Goal: Task Accomplishment & Management: Manage account settings

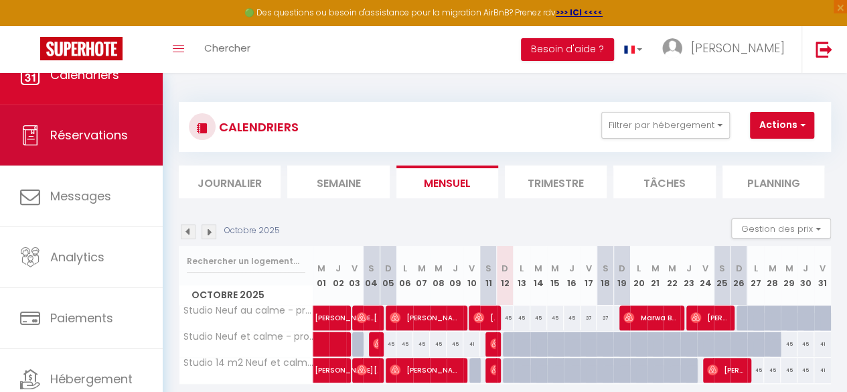
click at [102, 145] on link "Réservations" at bounding box center [81, 135] width 163 height 60
select select "not_cancelled"
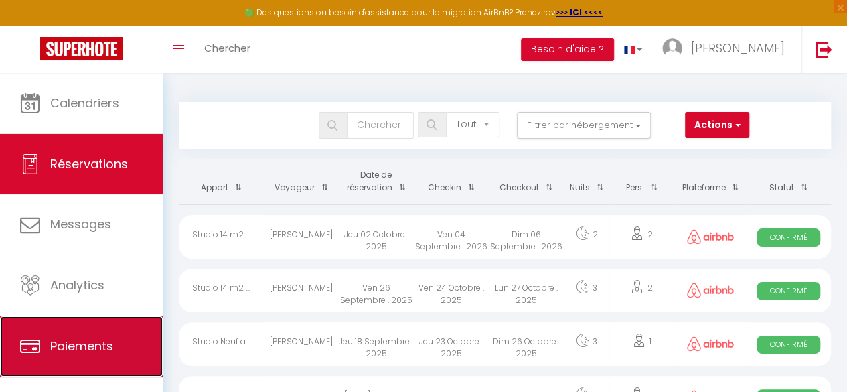
click at [66, 340] on span "Paiements" at bounding box center [81, 345] width 63 height 17
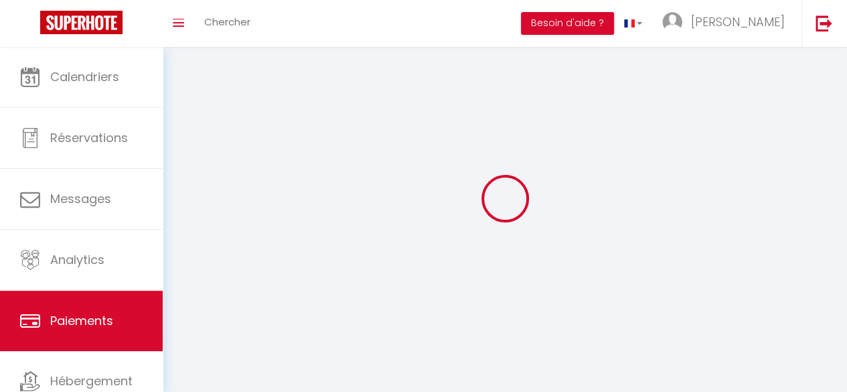
select select "2"
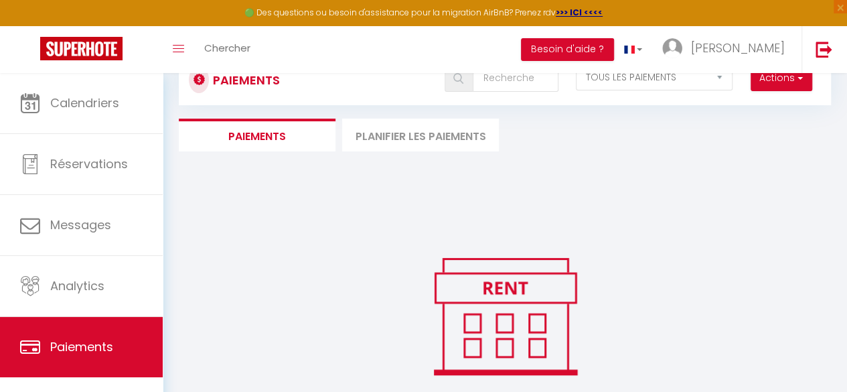
scroll to position [123, 0]
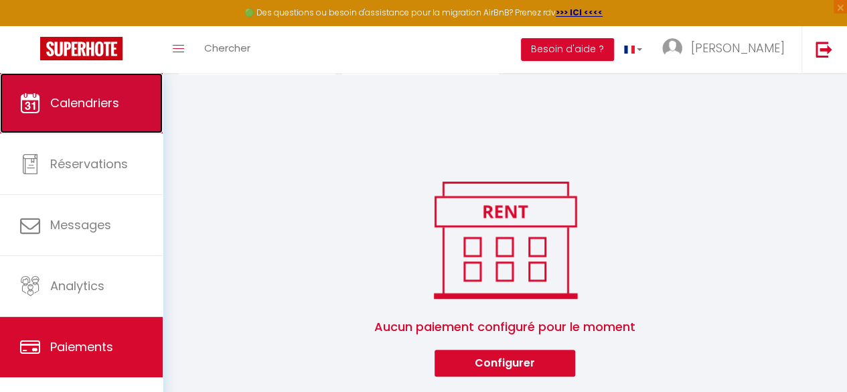
click at [98, 106] on span "Calendriers" at bounding box center [84, 102] width 69 height 17
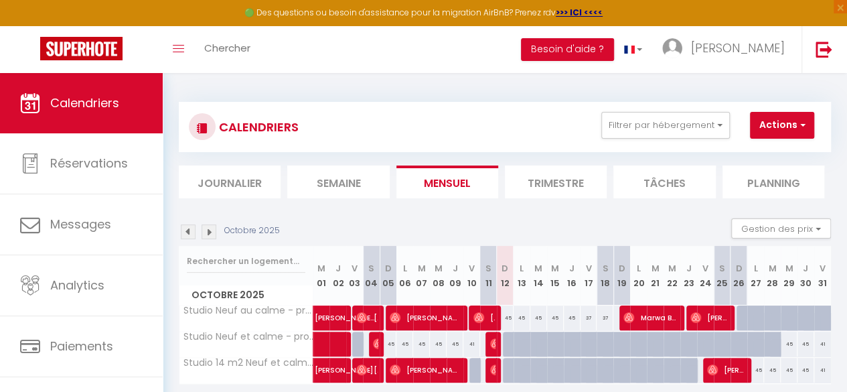
click at [503, 317] on div "45" at bounding box center [505, 317] width 17 height 25
type input "45"
type input "Dim 12 Octobre 2025"
type input "Lun 13 Octobre 2025"
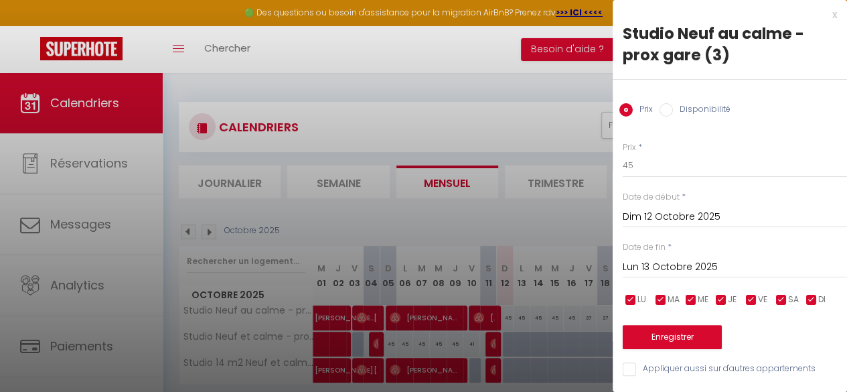
click at [495, 141] on div at bounding box center [423, 196] width 847 height 392
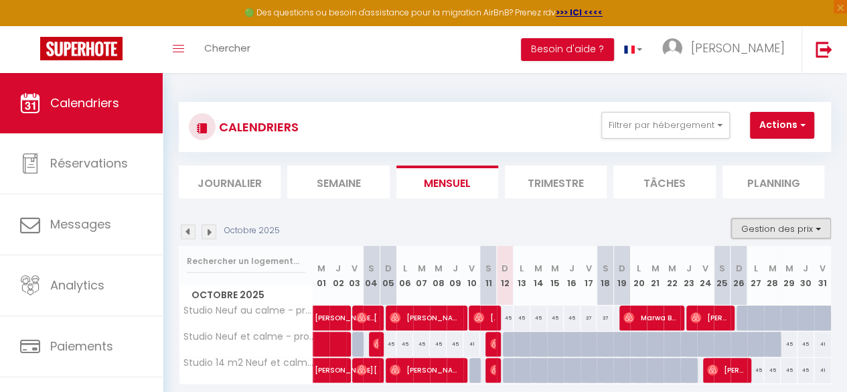
click at [786, 226] on button "Gestion des prix" at bounding box center [781, 228] width 100 height 20
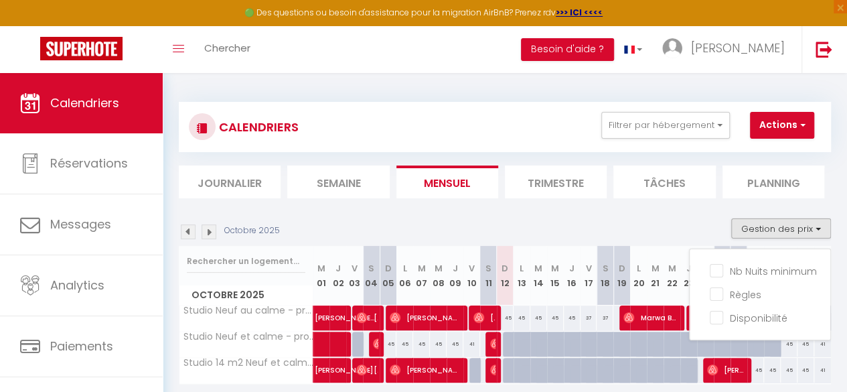
click at [691, 224] on div "Octobre 2025 Gestion des prix Nb Nuits minimum Règles Disponibilité" at bounding box center [505, 231] width 652 height 27
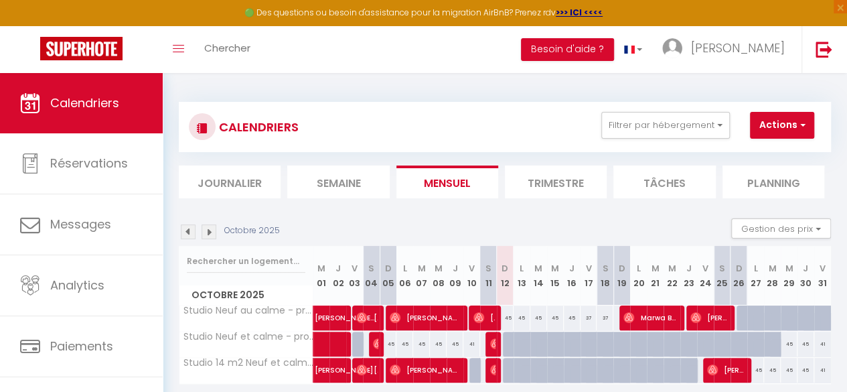
scroll to position [73, 0]
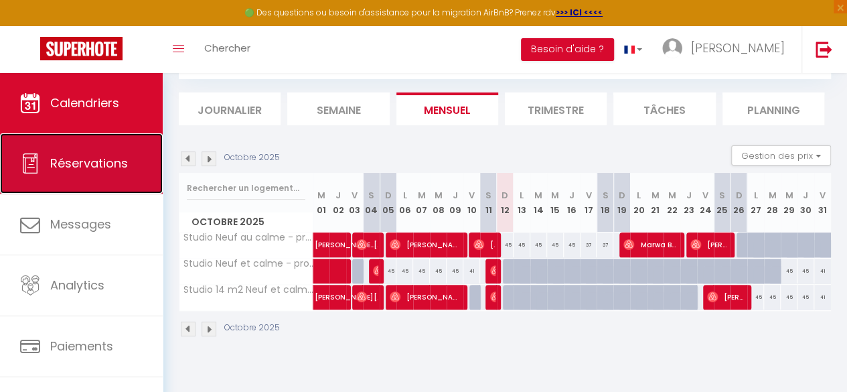
click at [91, 161] on span "Réservations" at bounding box center [89, 163] width 78 height 17
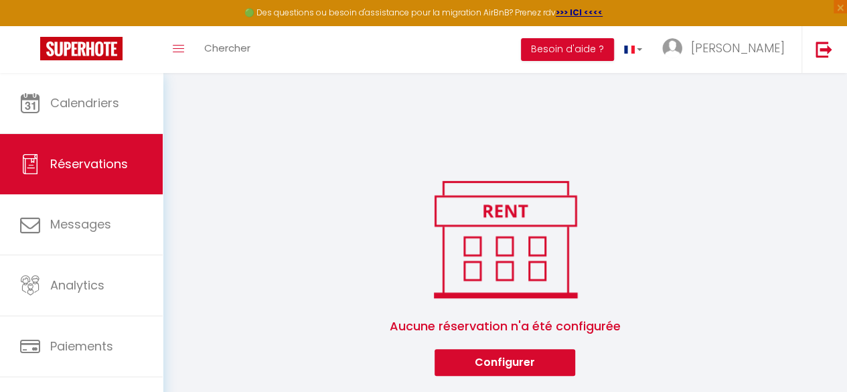
scroll to position [733, 0]
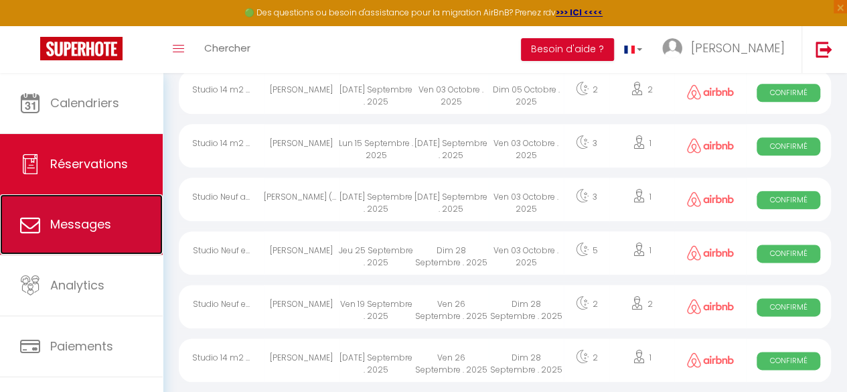
click at [98, 213] on link "Messages" at bounding box center [81, 224] width 163 height 60
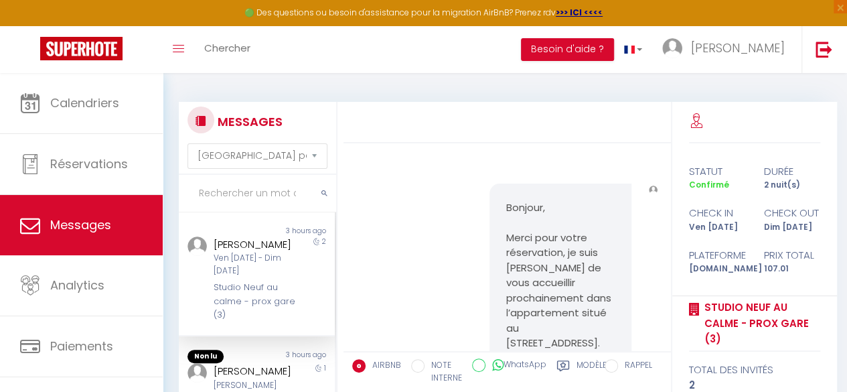
scroll to position [3079, 0]
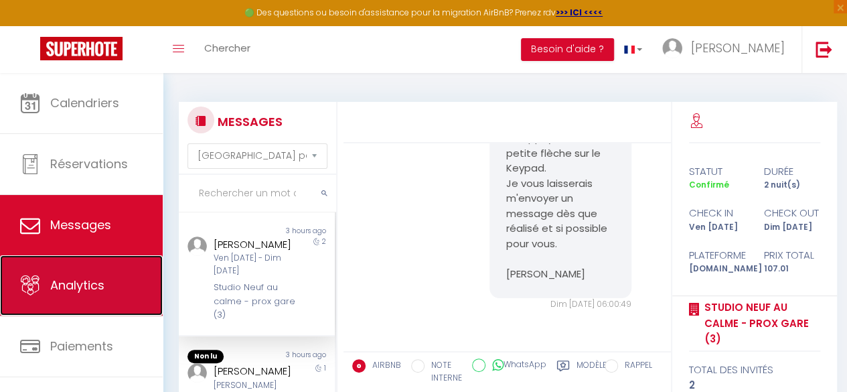
click at [99, 291] on span "Analytics" at bounding box center [77, 284] width 54 height 17
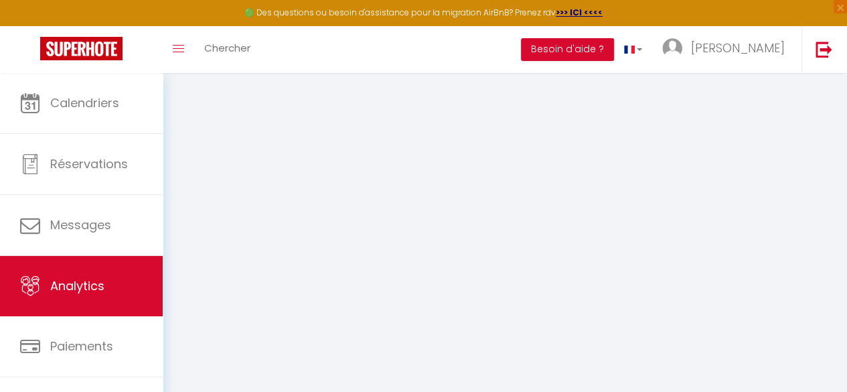
select select "2025"
select select "10"
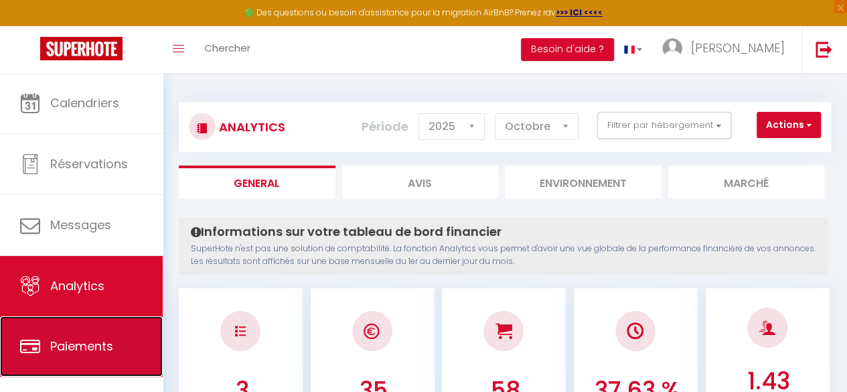
click at [100, 338] on span "Paiements" at bounding box center [81, 345] width 63 height 17
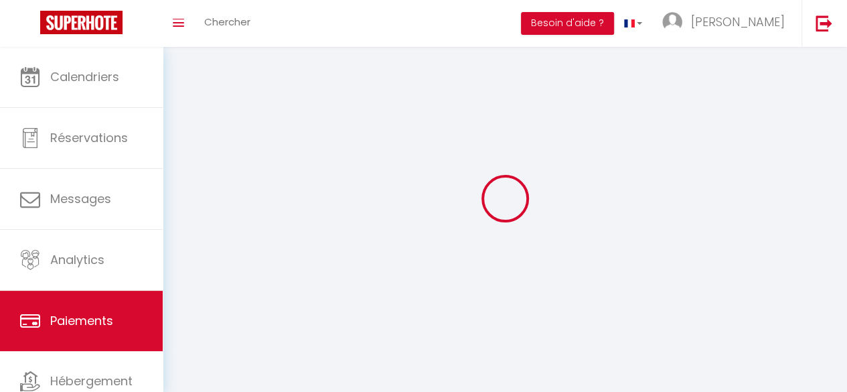
select select "2"
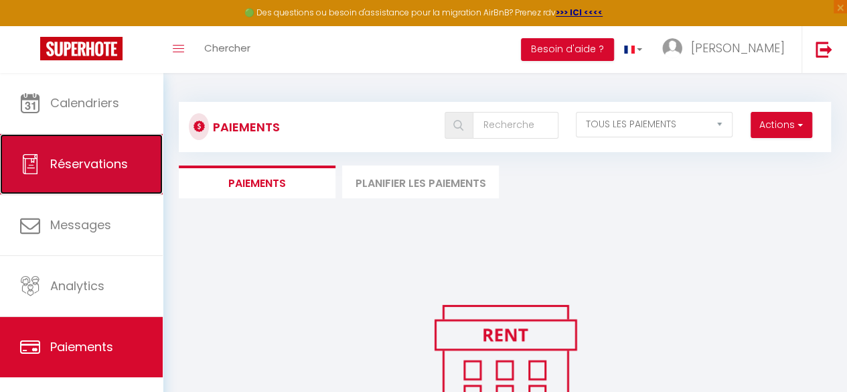
click at [93, 159] on span "Réservations" at bounding box center [89, 163] width 78 height 17
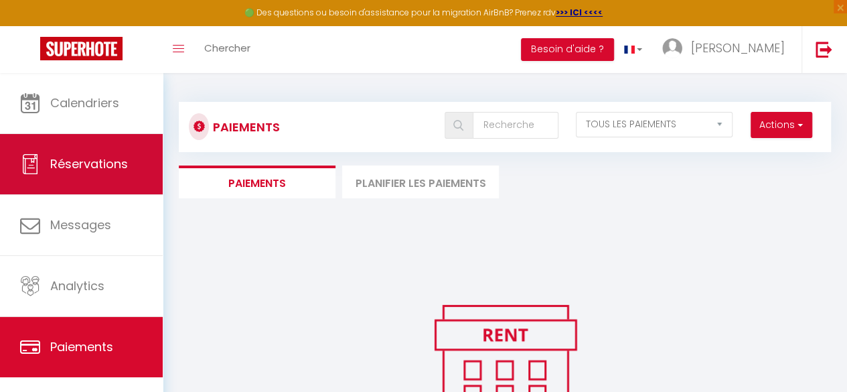
select select "not_cancelled"
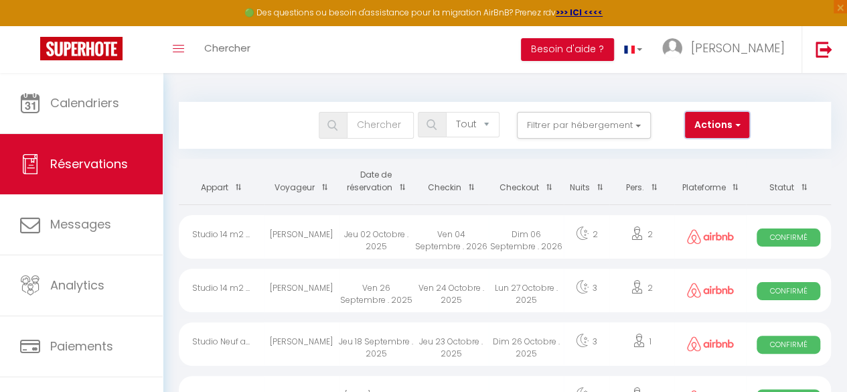
click at [743, 120] on button "Actions" at bounding box center [717, 125] width 64 height 27
click at [788, 126] on div "Bookings Tous les statuts Annulé Confirmé Non Confirmé Tout sauf annulé No Show…" at bounding box center [504, 125] width 649 height 27
click at [176, 43] on link "Toggle menubar" at bounding box center [178, 49] width 31 height 47
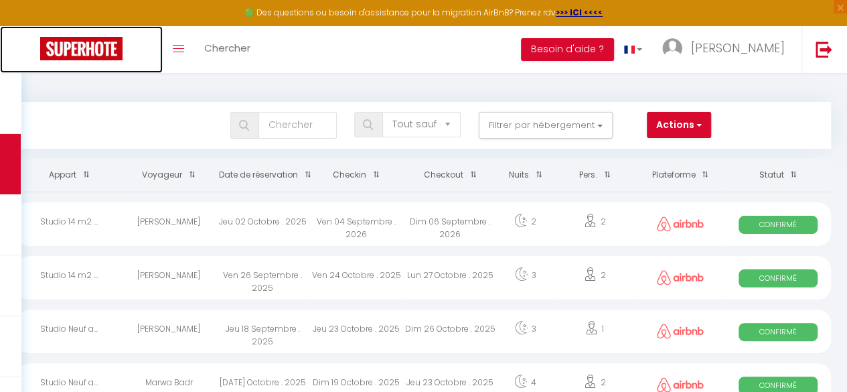
click at [88, 49] on img at bounding box center [81, 48] width 82 height 23
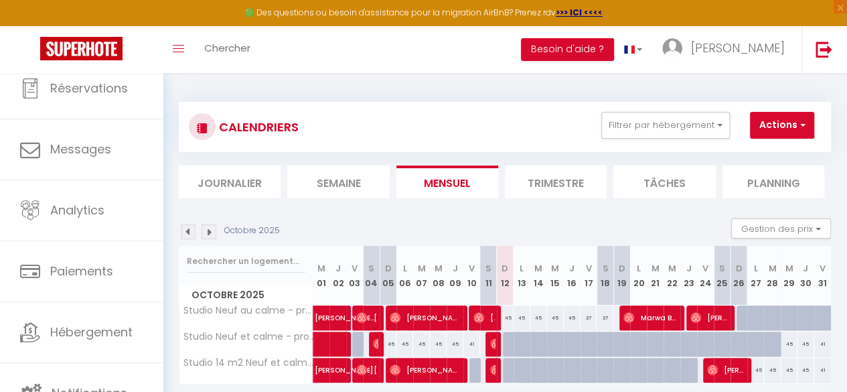
scroll to position [77, 0]
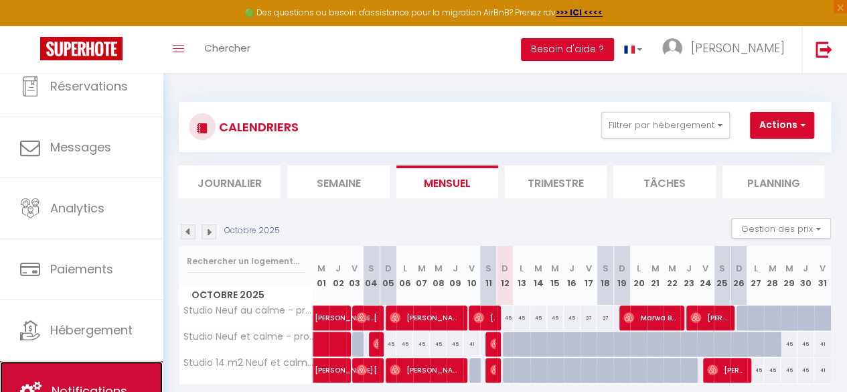
click at [86, 382] on span "Notifications" at bounding box center [90, 390] width 76 height 17
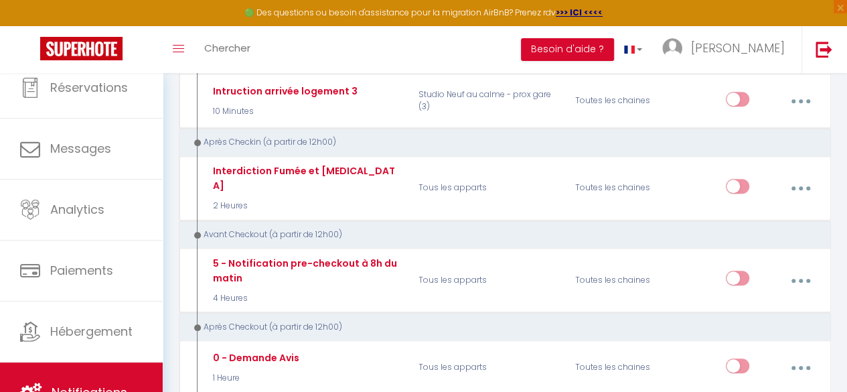
scroll to position [77, 0]
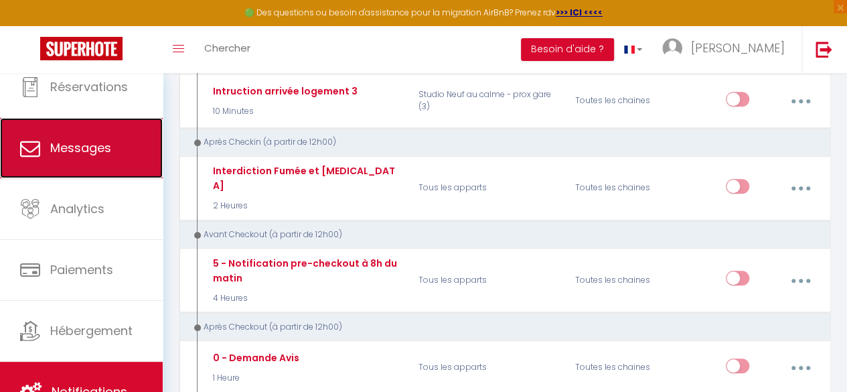
click at [86, 154] on span "Messages" at bounding box center [80, 147] width 61 height 17
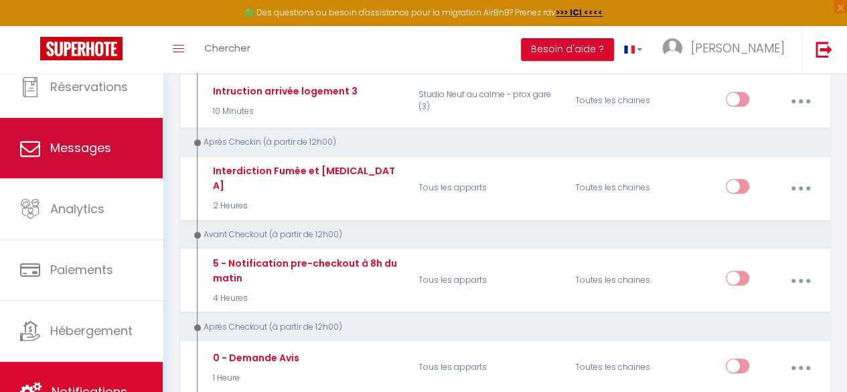
select select "message"
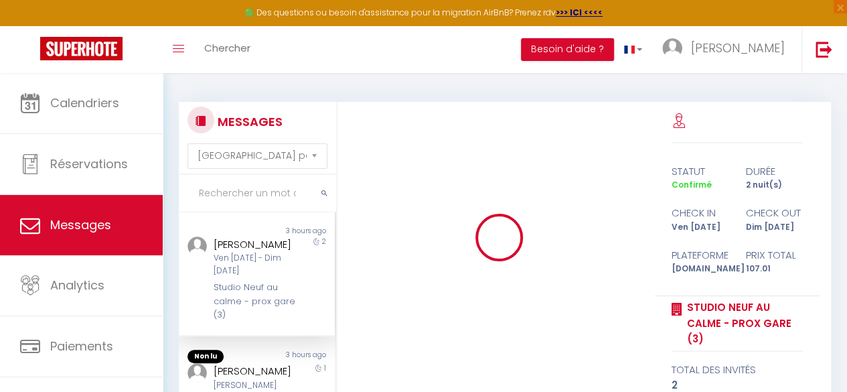
scroll to position [3079, 0]
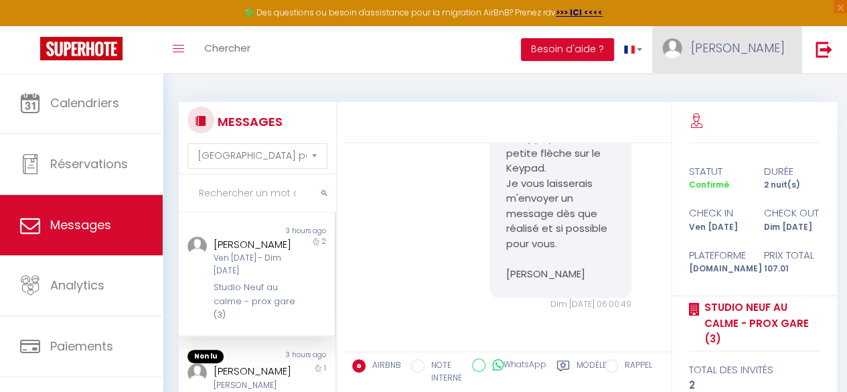
click at [713, 56] on link "[PERSON_NAME]" at bounding box center [726, 49] width 149 height 47
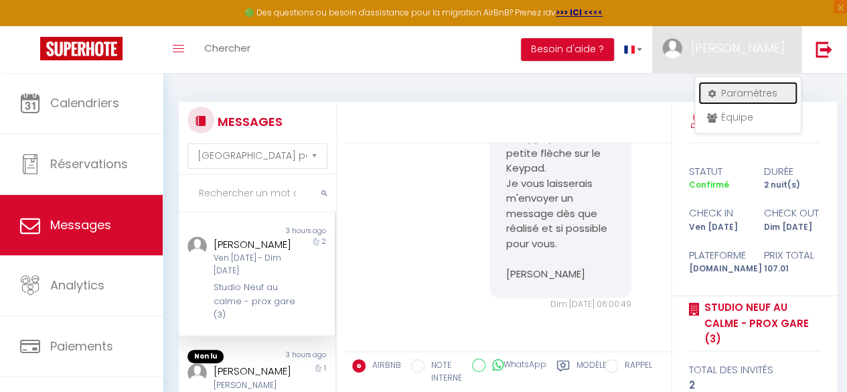
click at [725, 89] on link "Paramètres" at bounding box center [747, 93] width 99 height 23
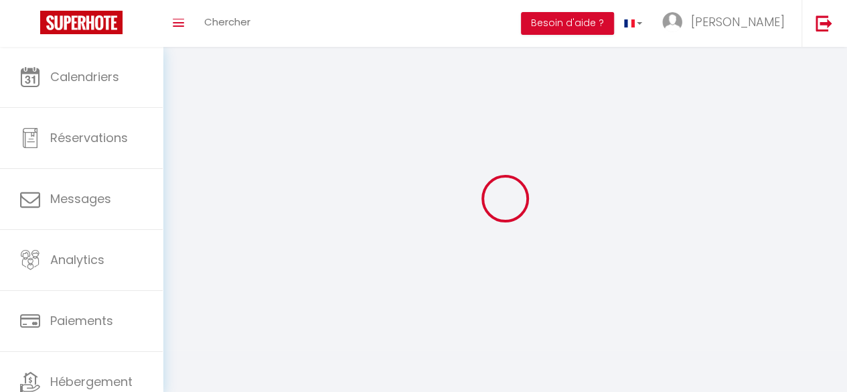
type input "[PERSON_NAME]"
type input "DE KOTCHY"
type input "0769138725"
type input "[STREET_ADDRESS]"
type input "59777"
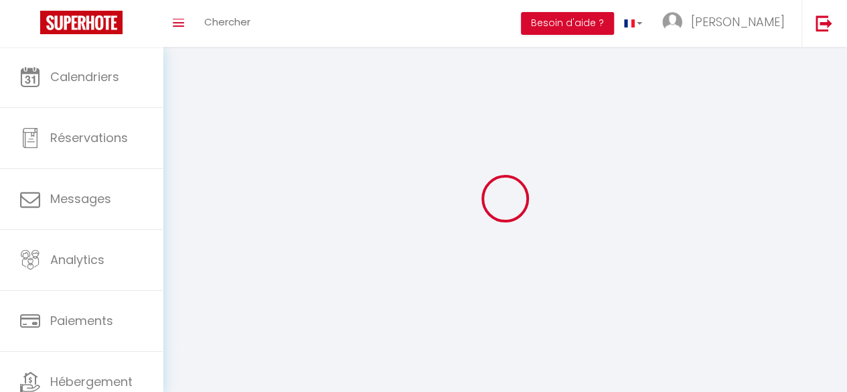
type input "Lille"
type input "UhdBc38bkWyriwvDpeVqMpclK"
type input "o96w9NDUvKQTkbOzmc0ElXRWZ"
select select "28"
select select "fr"
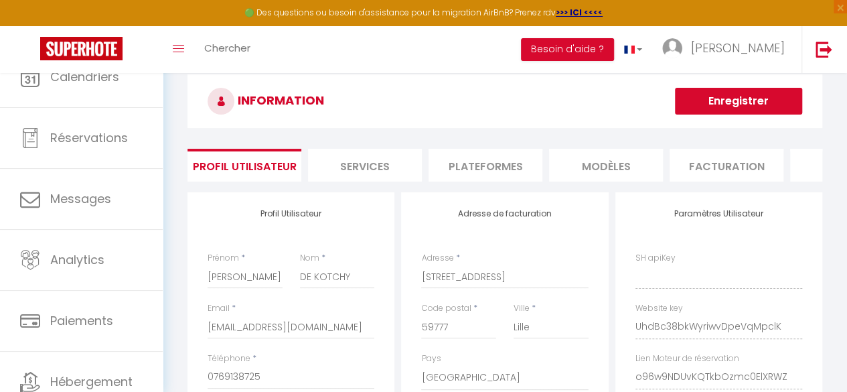
type input "UhdBc38bkWyriwvDpeVqMpclK"
type input "o96w9NDUvKQTkbOzmc0ElXRWZ"
type input "[URL][DOMAIN_NAME]"
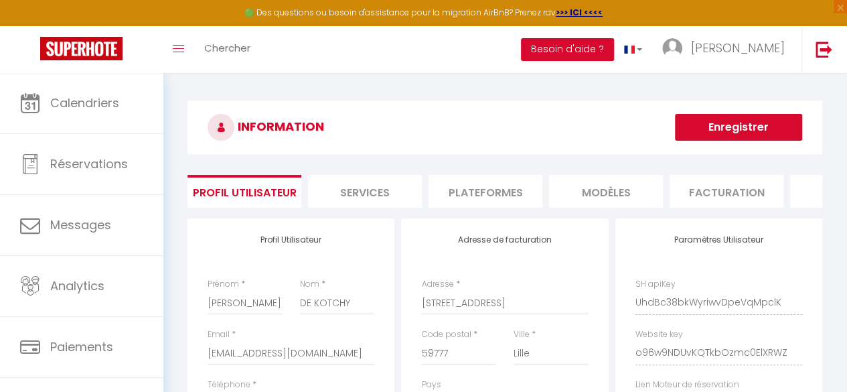
click at [689, 193] on li "Facturation" at bounding box center [726, 191] width 114 height 33
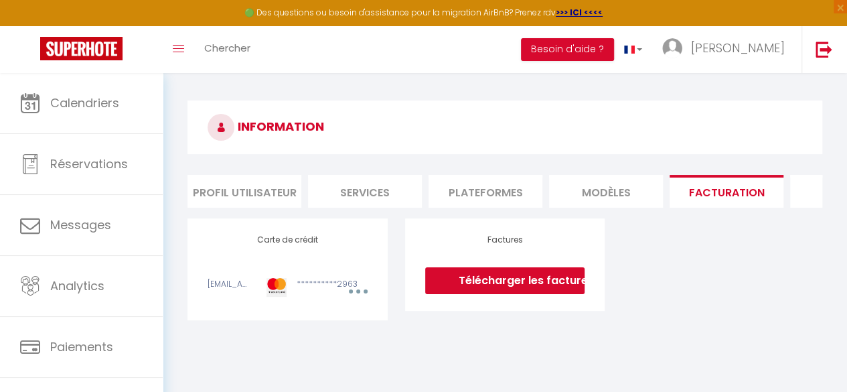
click at [363, 189] on li "Services" at bounding box center [365, 191] width 114 height 33
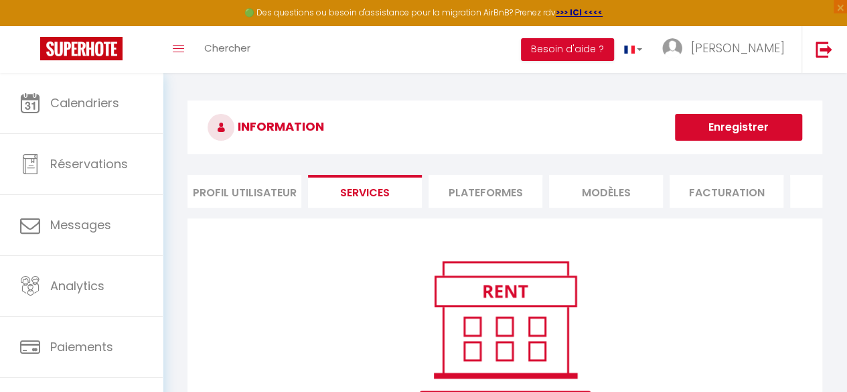
click at [477, 185] on li "Plateformes" at bounding box center [485, 191] width 114 height 33
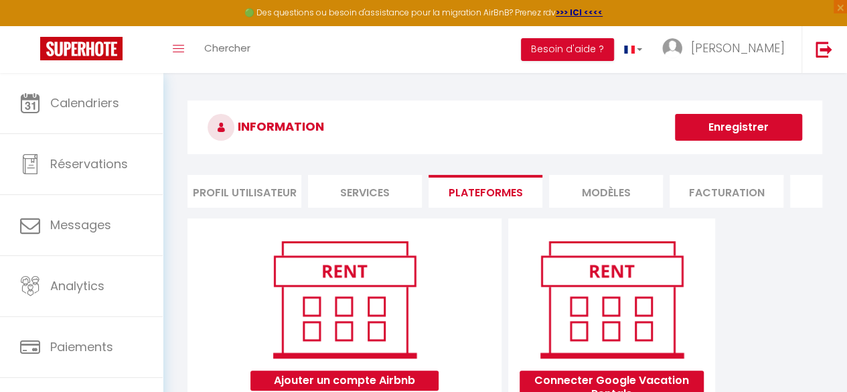
click at [597, 185] on li "MODÈLES" at bounding box center [606, 191] width 114 height 33
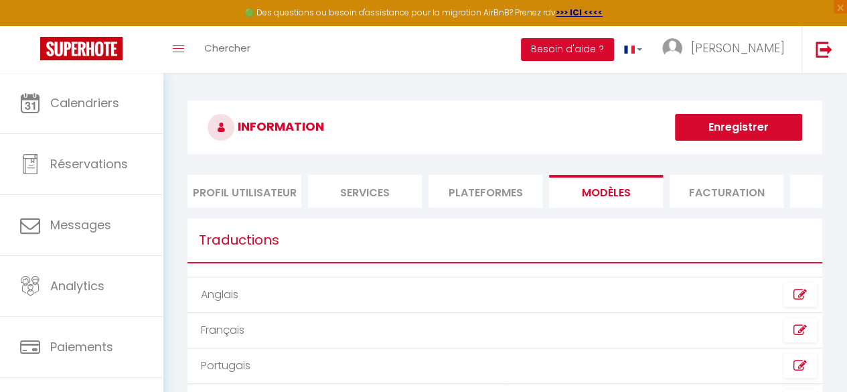
click at [727, 191] on li "Facturation" at bounding box center [726, 191] width 114 height 33
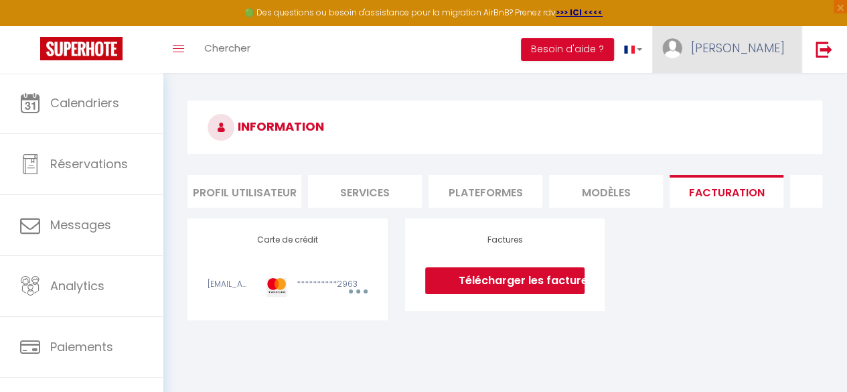
click at [735, 52] on span "[PERSON_NAME]" at bounding box center [738, 47] width 94 height 17
click at [723, 96] on link "Paramètres" at bounding box center [747, 93] width 99 height 23
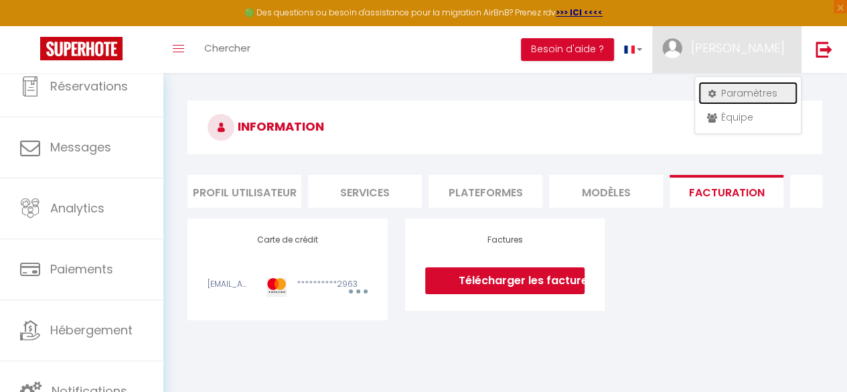
click at [723, 95] on link "Paramètres" at bounding box center [747, 93] width 99 height 23
click at [360, 196] on li "Services" at bounding box center [365, 191] width 114 height 33
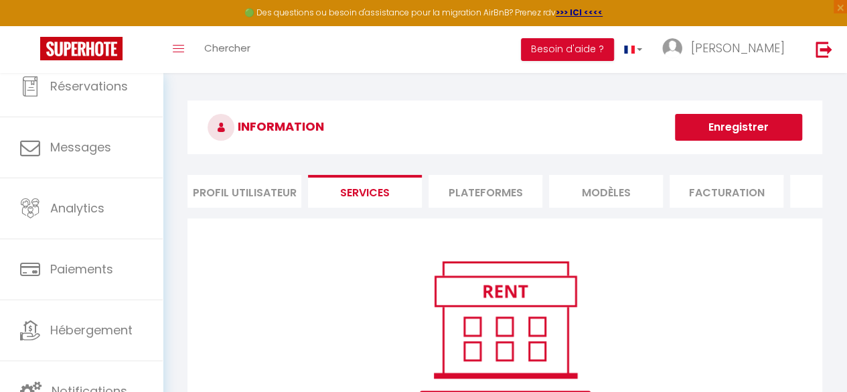
click at [211, 192] on li "Profil Utilisateur" at bounding box center [244, 191] width 114 height 33
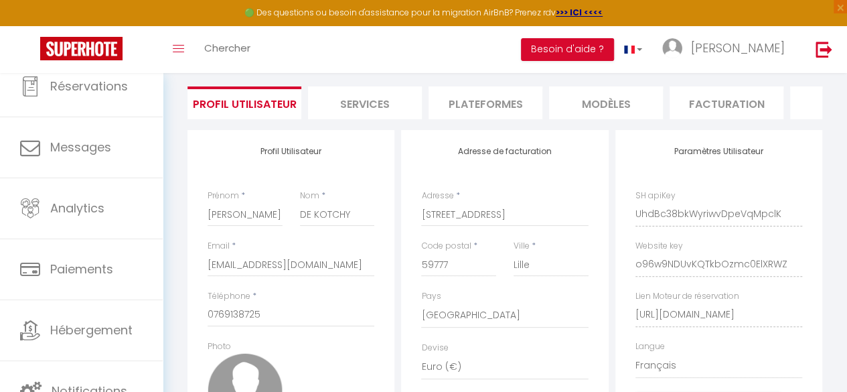
scroll to position [80, 0]
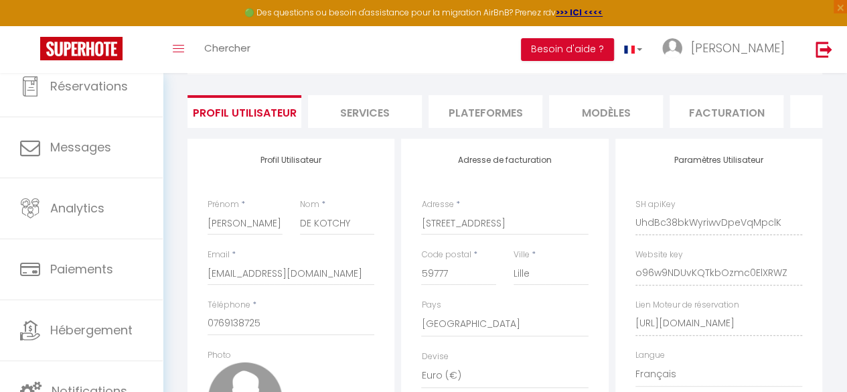
click at [505, 120] on li "Plateformes" at bounding box center [485, 111] width 114 height 33
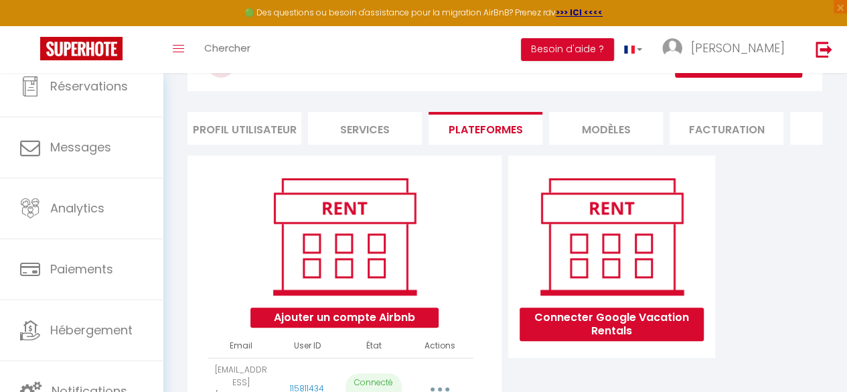
scroll to position [62, 0]
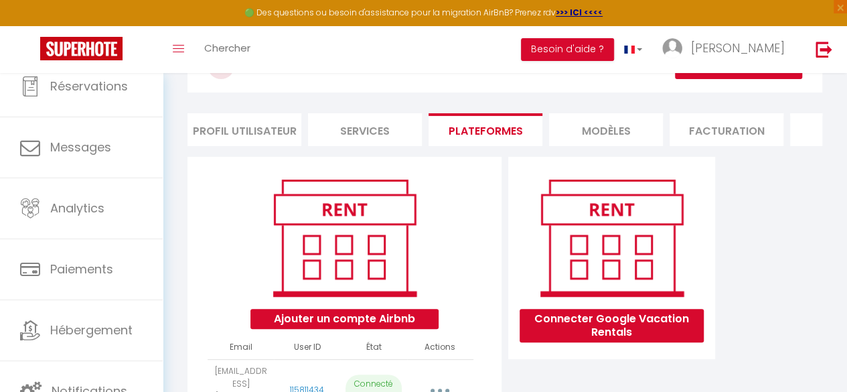
click at [756, 128] on li "Facturation" at bounding box center [726, 129] width 114 height 33
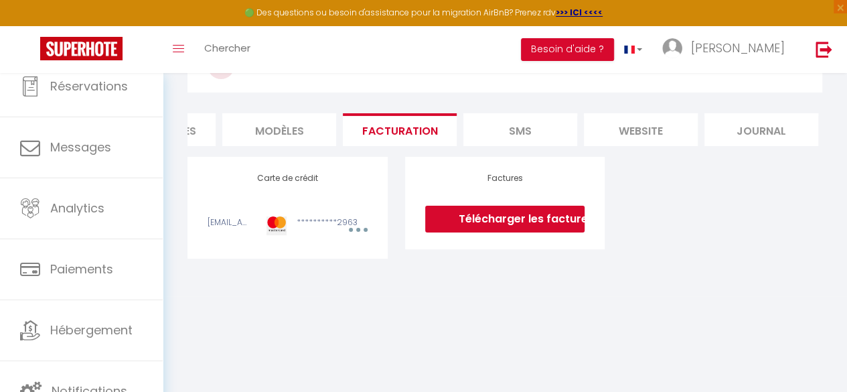
scroll to position [0, 329]
